Goal: Task Accomplishment & Management: Manage account settings

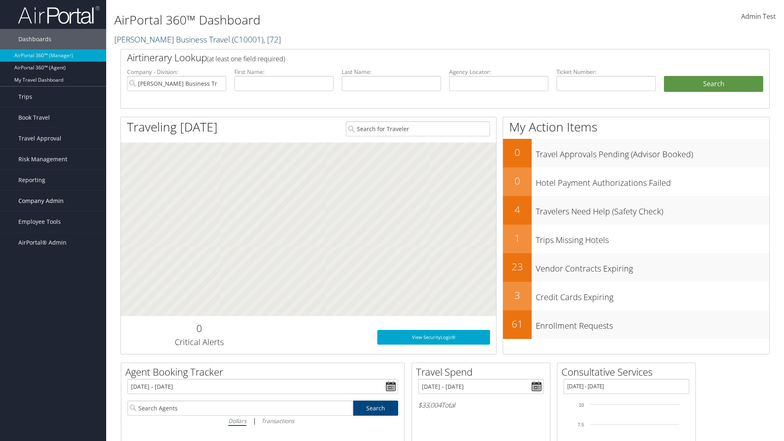
click at [53, 201] on span "Company Admin" at bounding box center [40, 201] width 45 height 20
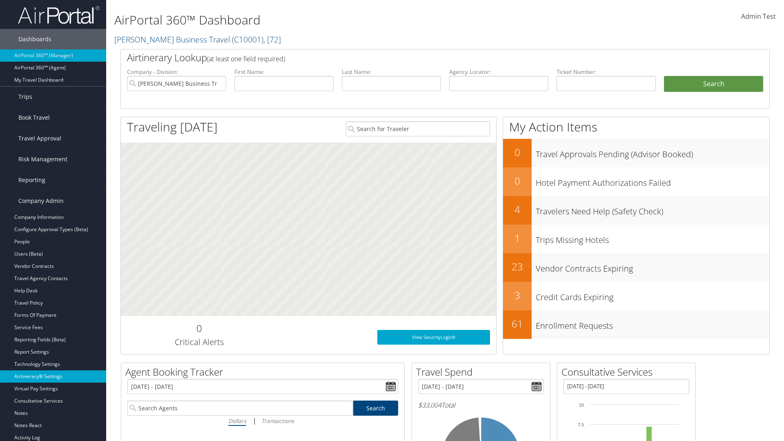
click at [53, 376] on link "Airtinerary® Settings" at bounding box center [53, 376] width 106 height 12
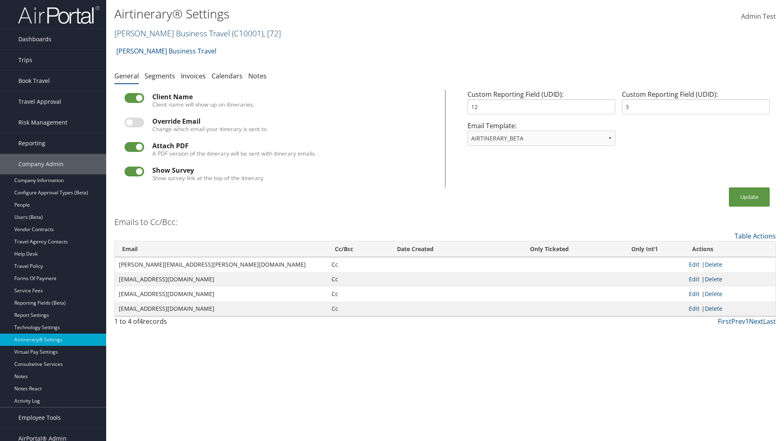
click at [168, 33] on link "[PERSON_NAME] Business Travel ( C10001 ) , [ 72 ]" at bounding box center [197, 33] width 167 height 11
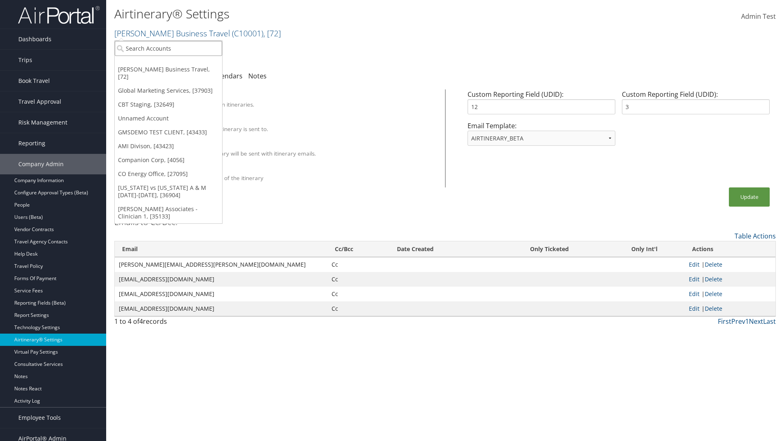
click at [168, 48] on input "search" at bounding box center [168, 48] width 107 height 15
type input "Global Marketing Services"
click at [176, 63] on div "Global Marketing Services (301946), [37903]" at bounding box center [175, 63] width 131 height 7
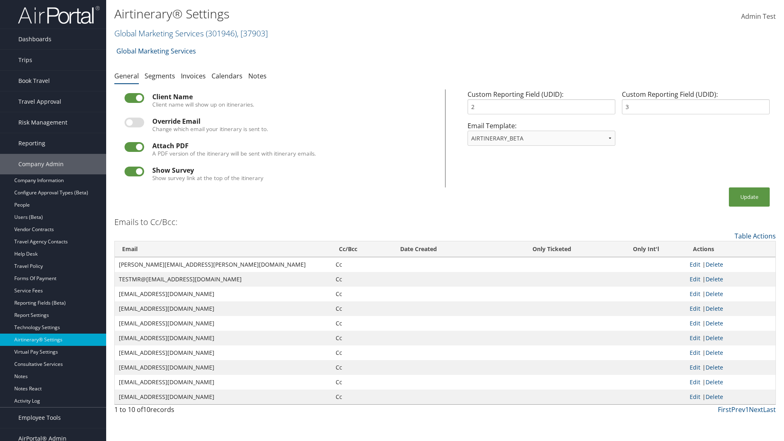
click at [134, 98] on label at bounding box center [135, 98] width 20 height 10
click at [134, 98] on input "checkbox" at bounding box center [131, 99] width 5 height 5
click at [749, 197] on button "Update" at bounding box center [749, 196] width 41 height 19
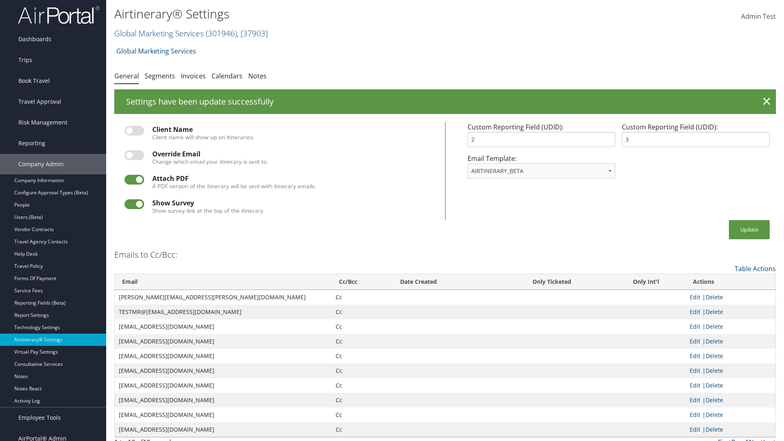
click at [134, 131] on label at bounding box center [135, 131] width 20 height 10
click at [134, 131] on input "checkbox" at bounding box center [131, 131] width 5 height 5
checkbox input "true"
